Goal: Task Accomplishment & Management: Complete application form

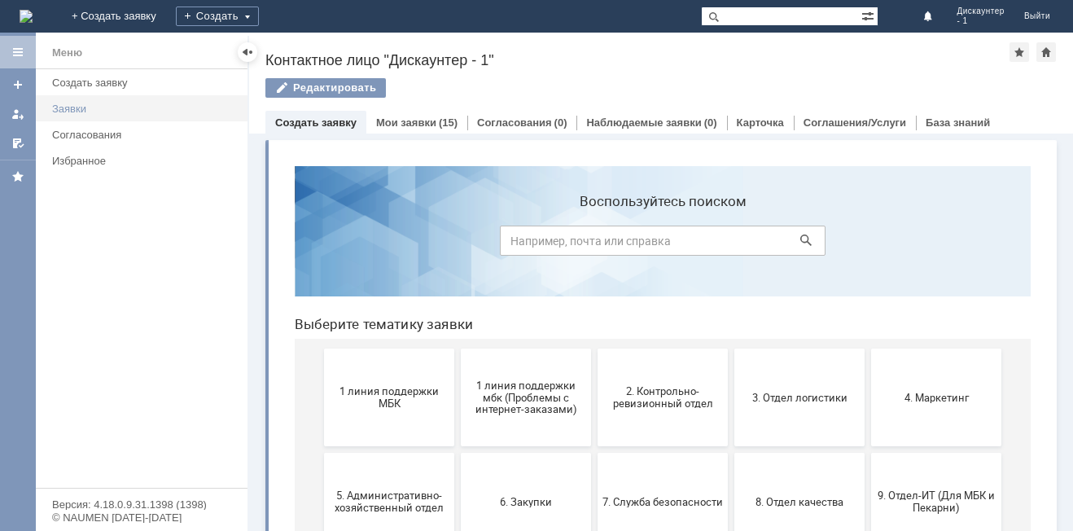
click at [101, 112] on div "Заявки" at bounding box center [145, 109] width 186 height 12
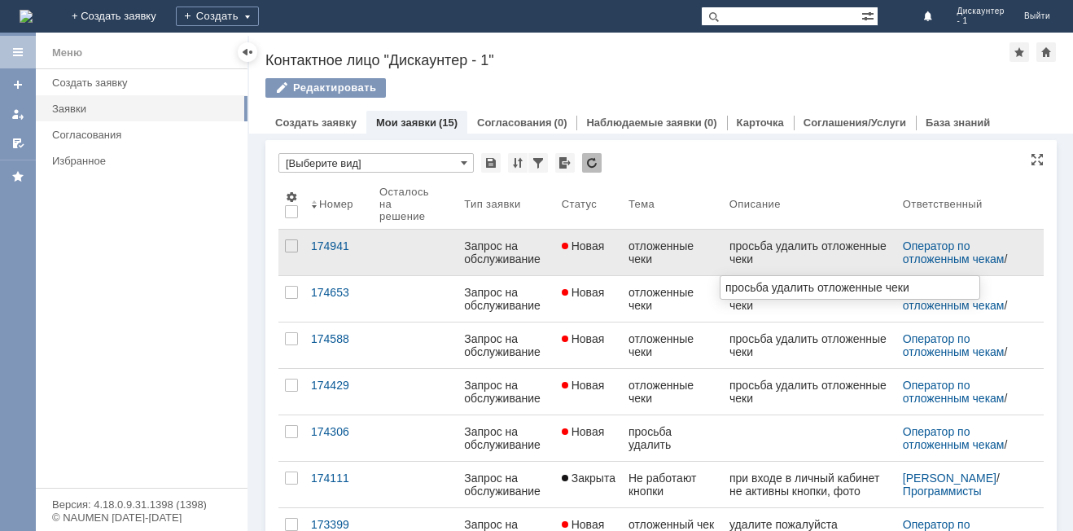
drag, startPoint x: 771, startPoint y: 265, endPoint x: 739, endPoint y: 250, distance: 35.0
click at [734, 249] on div "просьба удалить отложенные чеки" at bounding box center [809, 252] width 160 height 26
copy div "росьба удалить отложенные чеки"
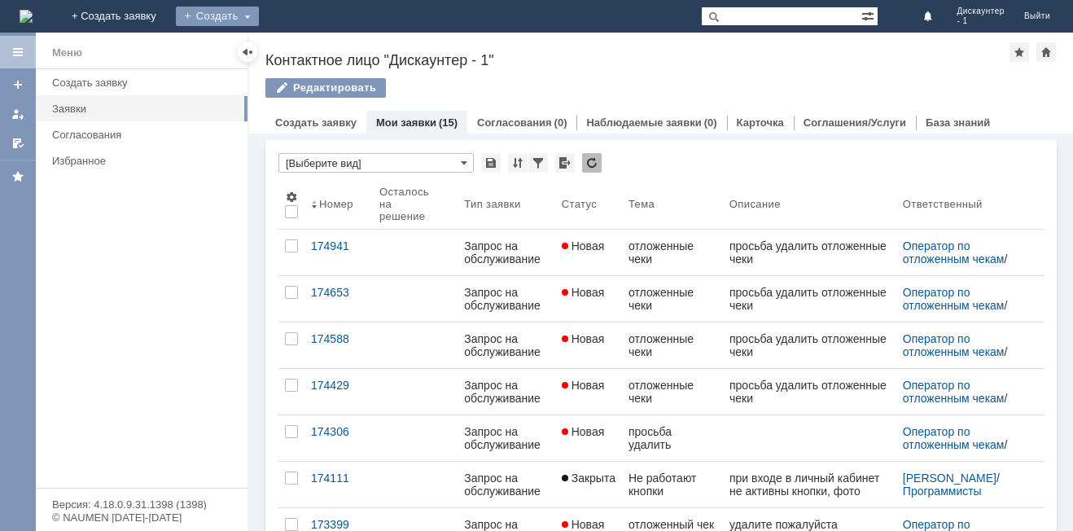
click at [259, 17] on div "Создать" at bounding box center [217, 17] width 83 height 20
click at [303, 53] on link "Заявка" at bounding box center [241, 49] width 124 height 20
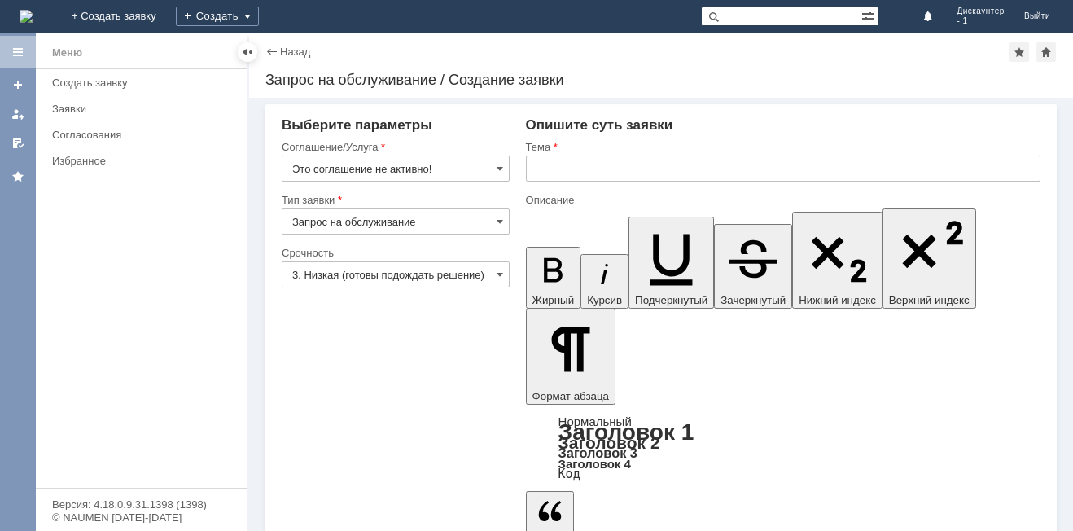
click at [389, 224] on input "Запрос на обслуживание" at bounding box center [396, 221] width 228 height 26
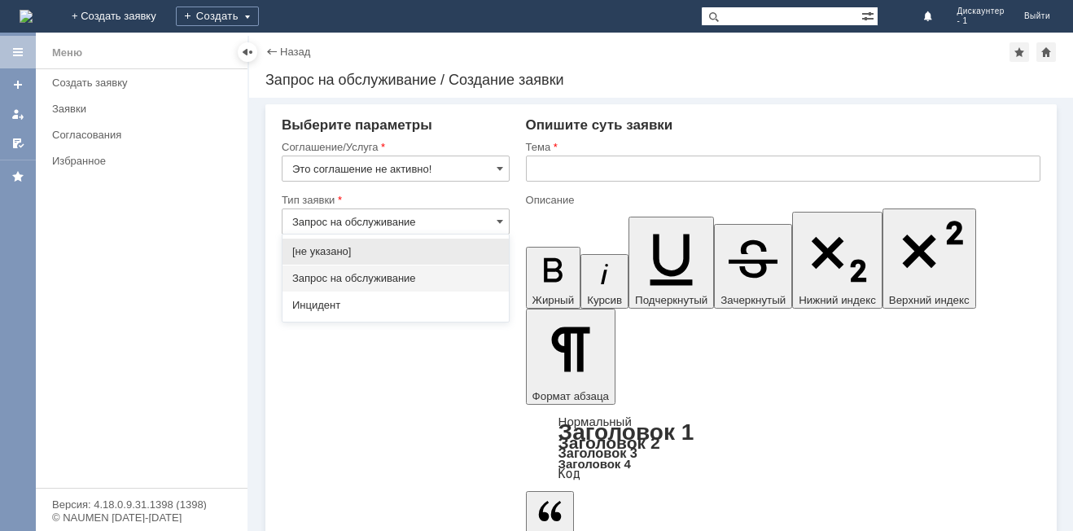
click at [389, 224] on input "Запрос на обслуживание" at bounding box center [396, 221] width 228 height 26
click at [390, 169] on input "Это соглашение не активно!" at bounding box center [396, 169] width 228 height 26
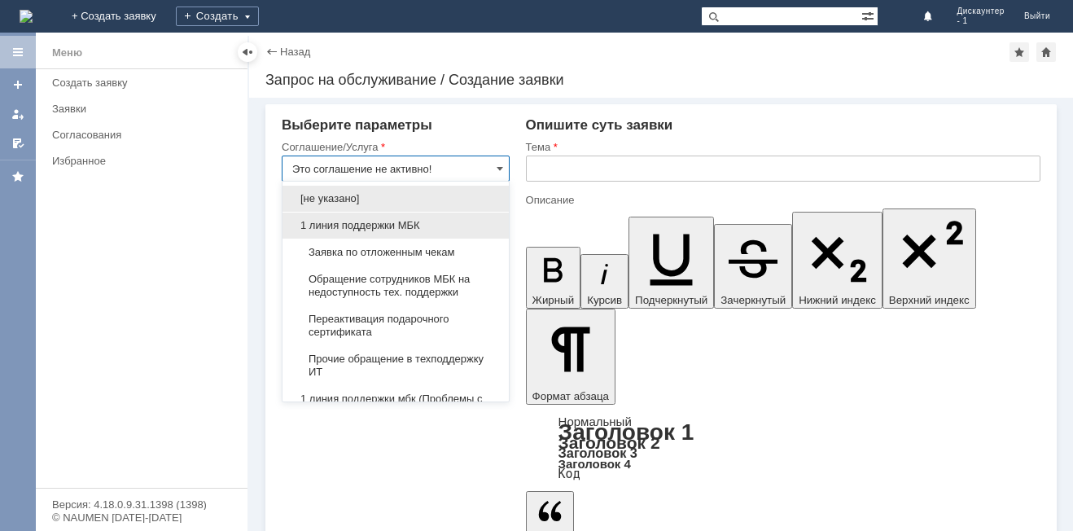
type input "Запрос на обслуживание"
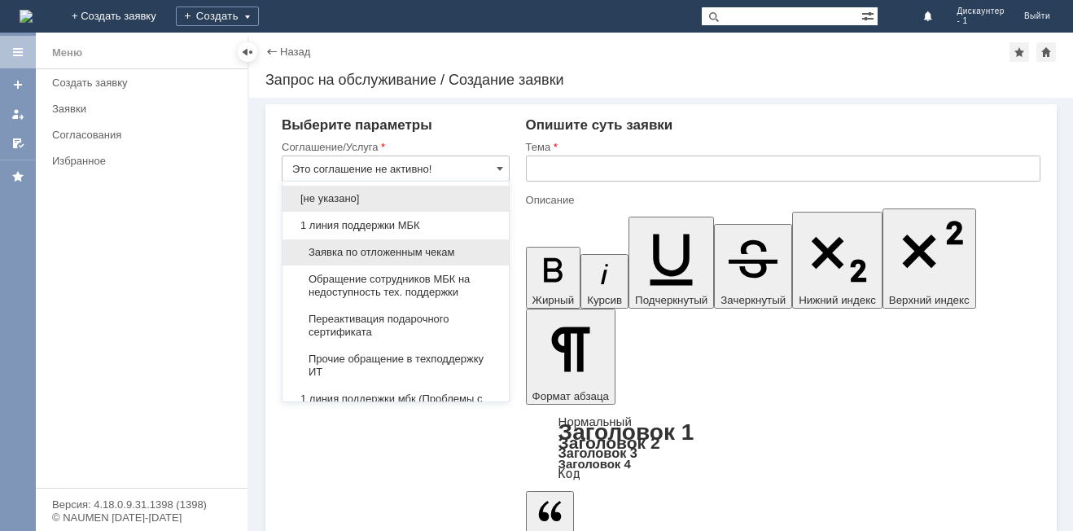
click at [370, 255] on span "Заявка по отложенным чекам" at bounding box center [395, 252] width 207 height 13
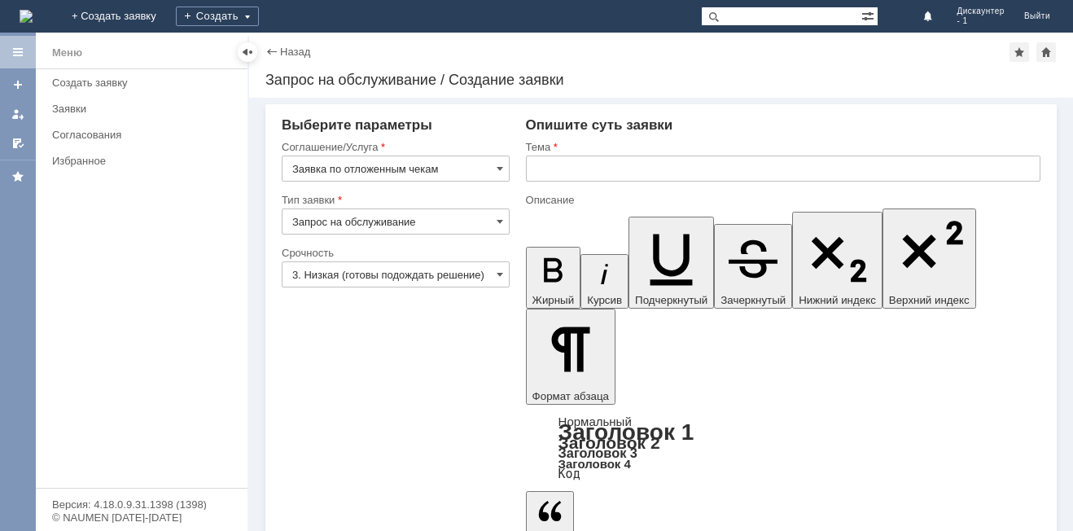
type input "Заявка по отложенным чекам"
click at [359, 274] on input "3. Низкая (готовы подождать решение)" at bounding box center [396, 274] width 228 height 26
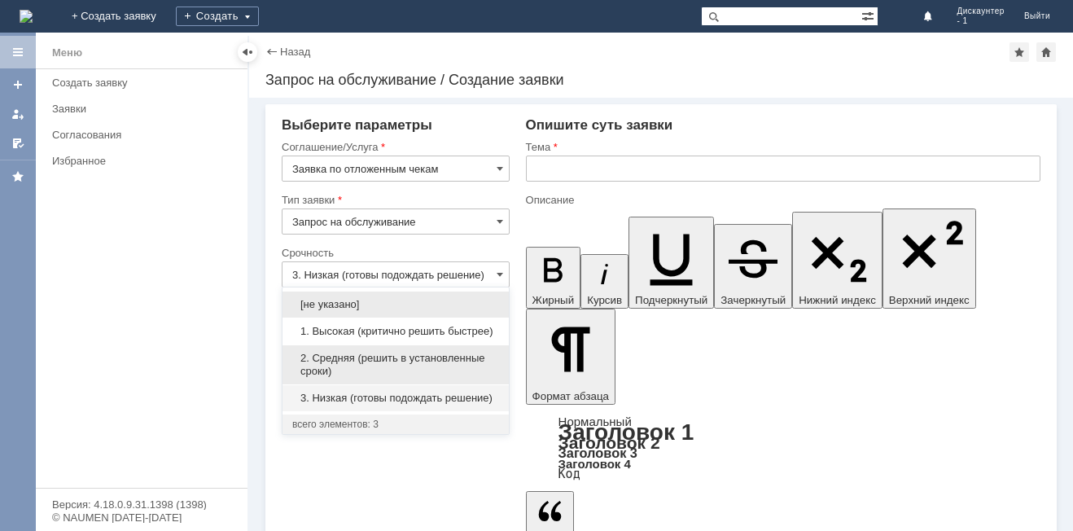
click at [359, 361] on span "2. Средняя (решить в установленные сроки)" at bounding box center [395, 365] width 207 height 26
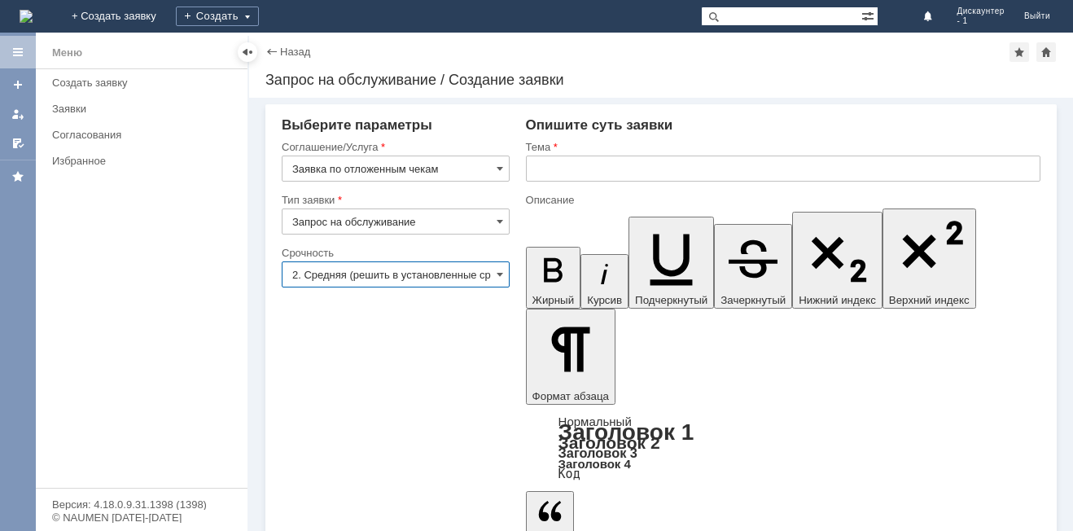
type input "2. Средняя (решить в установленные сроки)"
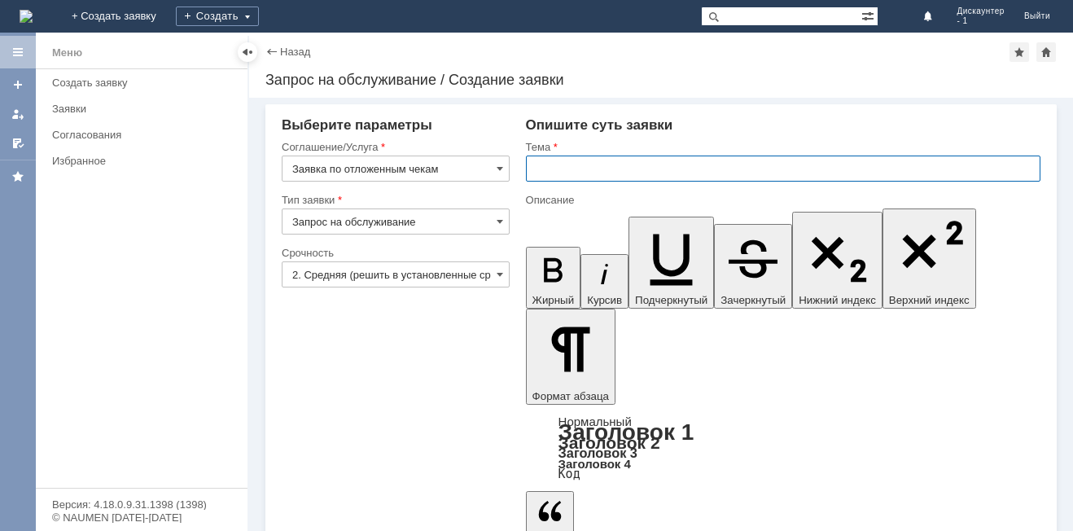
click at [567, 164] on input "text" at bounding box center [783, 169] width 515 height 26
type input "отложенные чеки"
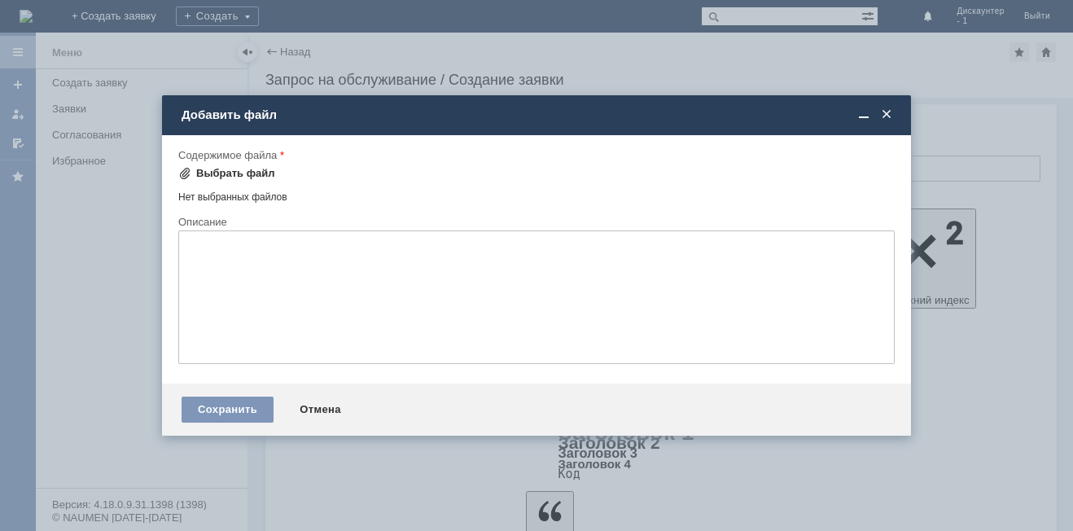
click at [256, 169] on div "Выбрать файл" at bounding box center [235, 173] width 79 height 13
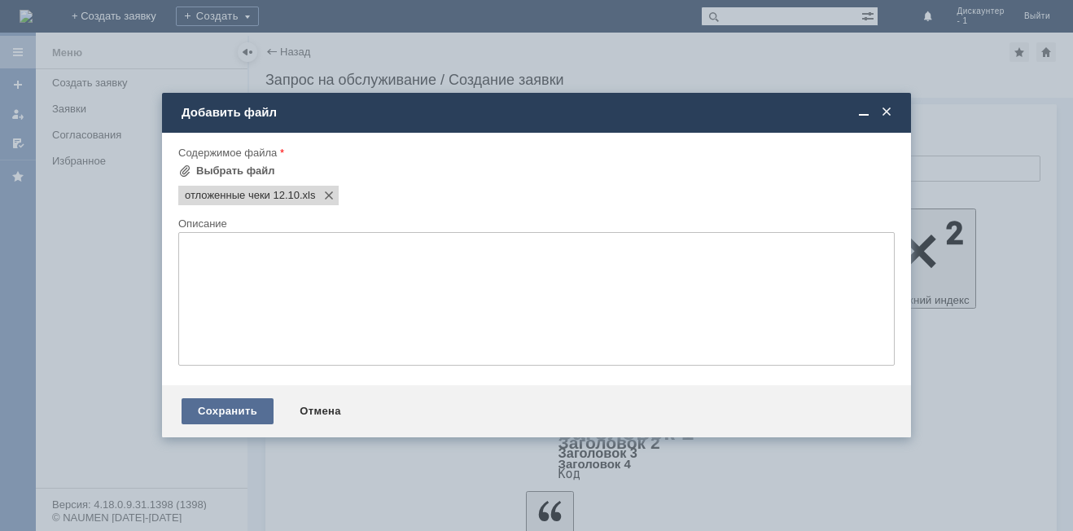
click at [241, 410] on div "Сохранить" at bounding box center [228, 411] width 92 height 26
